Goal: Check status: Check status

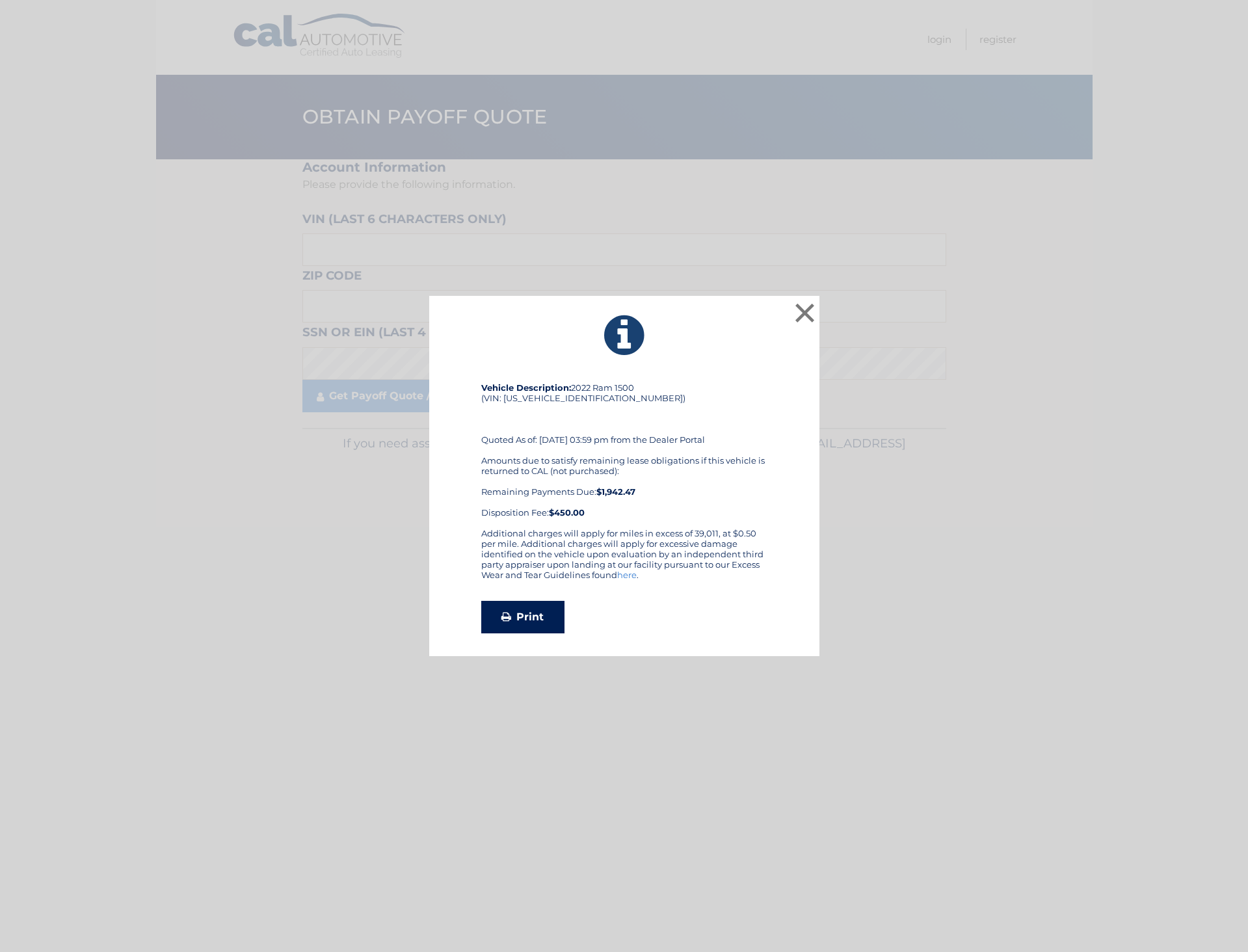
click at [536, 612] on link "Print" at bounding box center [523, 617] width 83 height 32
click at [805, 311] on button "×" at bounding box center [805, 313] width 26 height 26
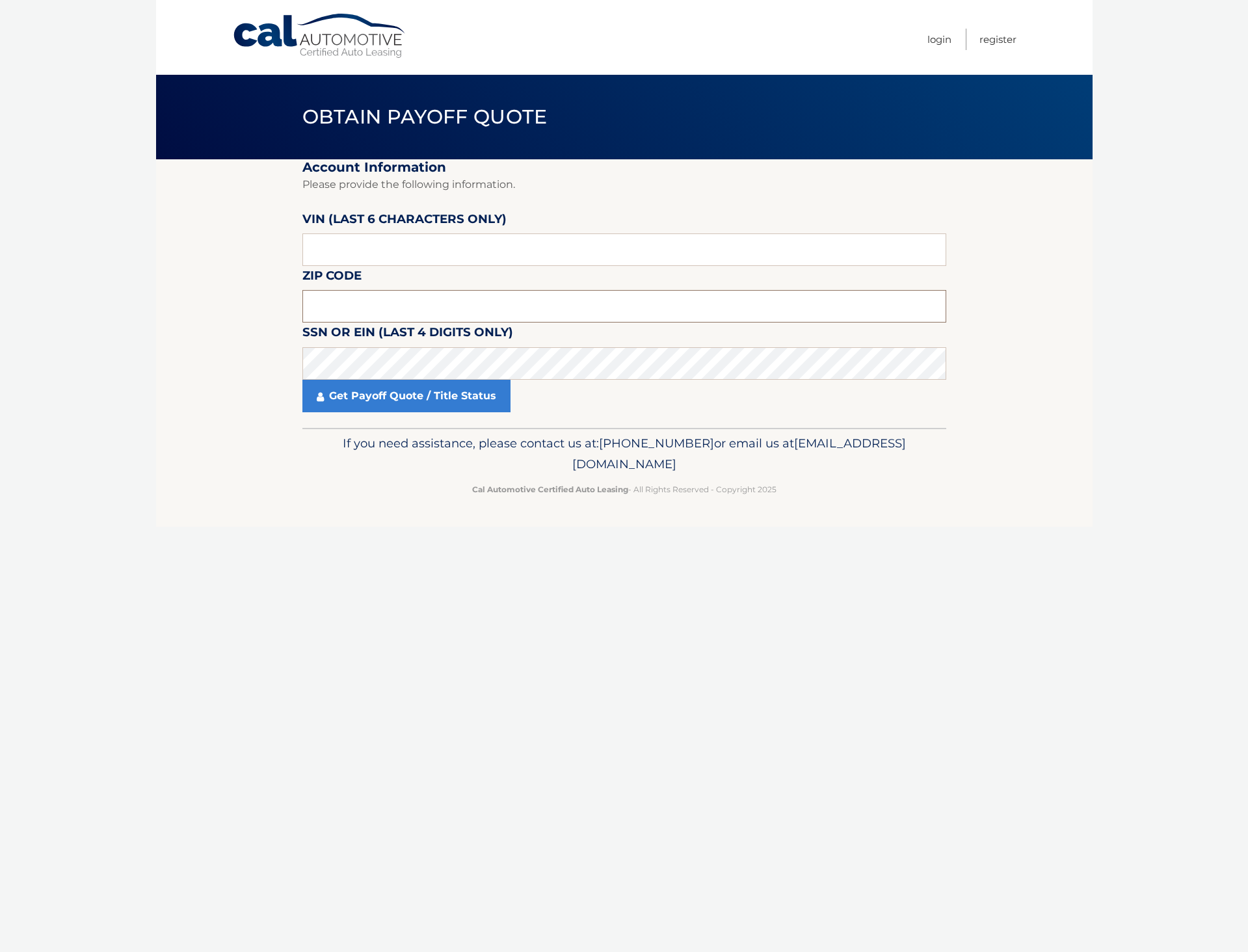
click at [364, 309] on input "text" at bounding box center [624, 306] width 644 height 32
type input "18954"
click at [344, 400] on link "Get Payoff Quote / Title Status" at bounding box center [406, 396] width 208 height 32
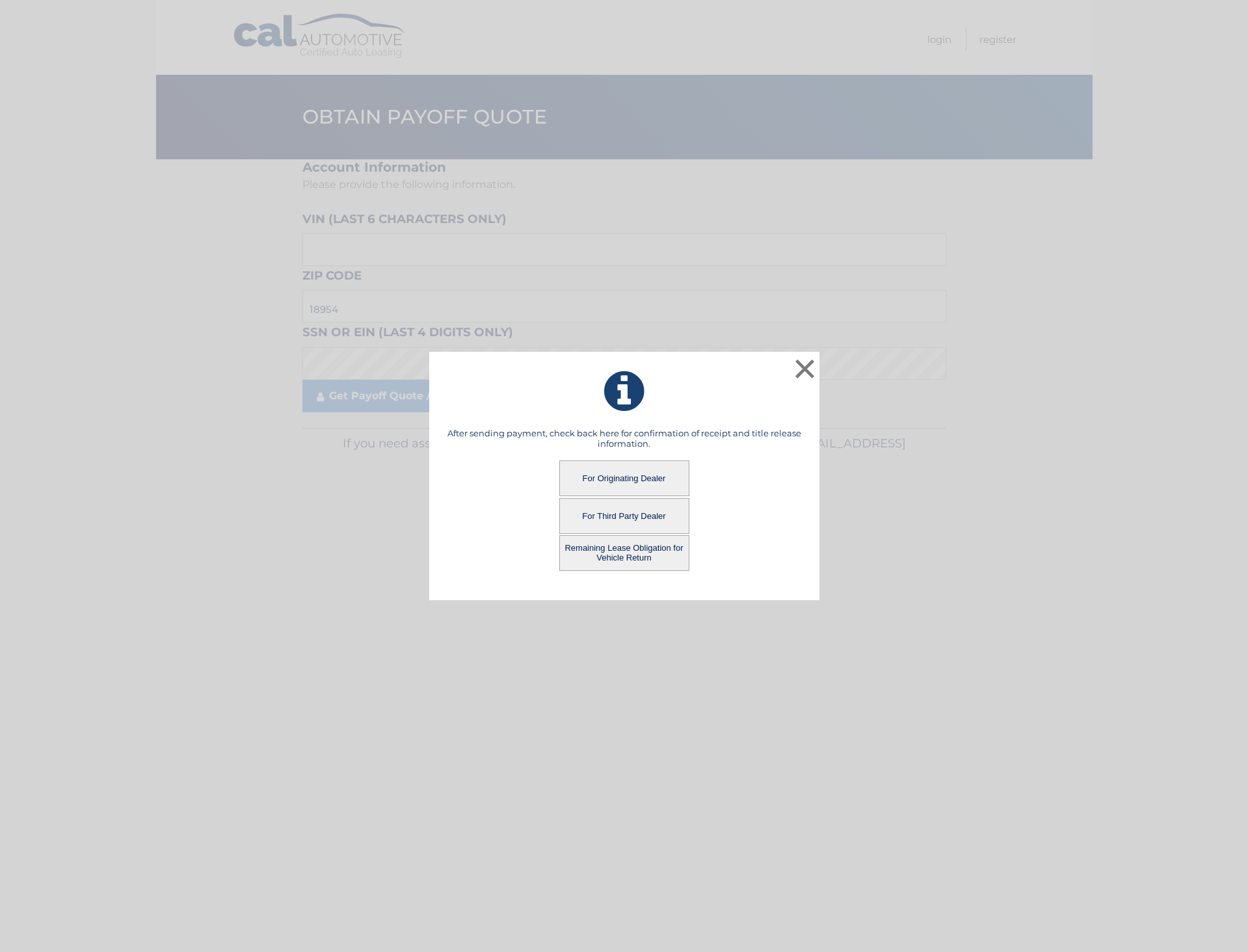
click at [639, 509] on button "For Third Party Dealer" at bounding box center [624, 516] width 130 height 35
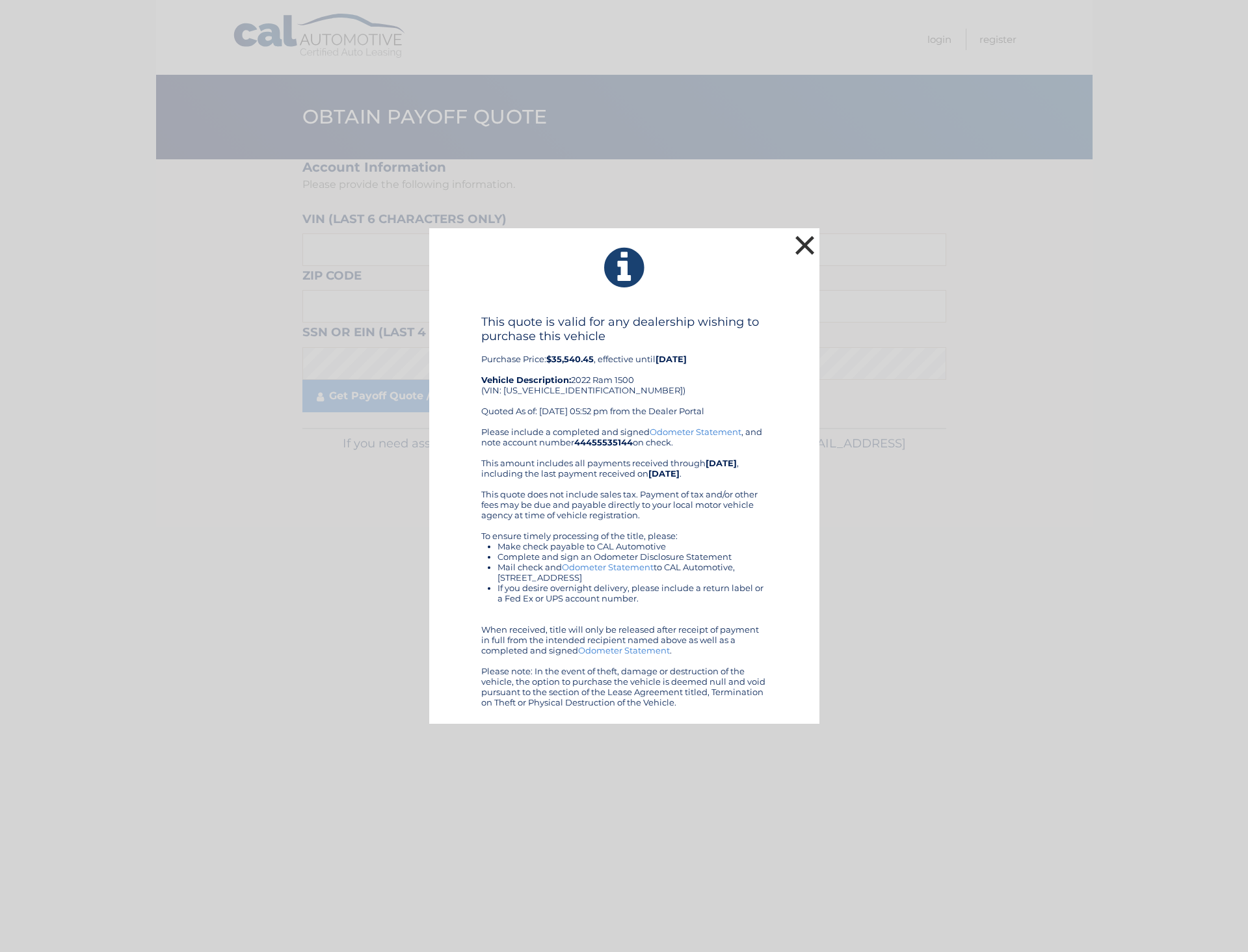
click at [800, 248] on button "×" at bounding box center [805, 245] width 26 height 26
